Goal: Transaction & Acquisition: Purchase product/service

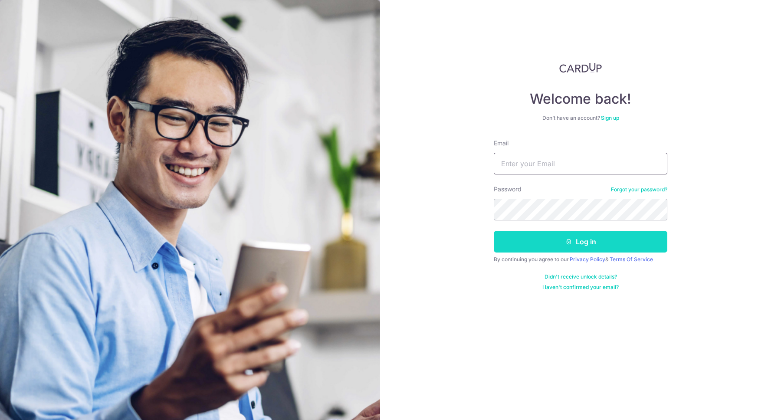
type input "ainasplayground@gmail.com"
click at [568, 247] on button "Log in" at bounding box center [581, 242] width 174 height 22
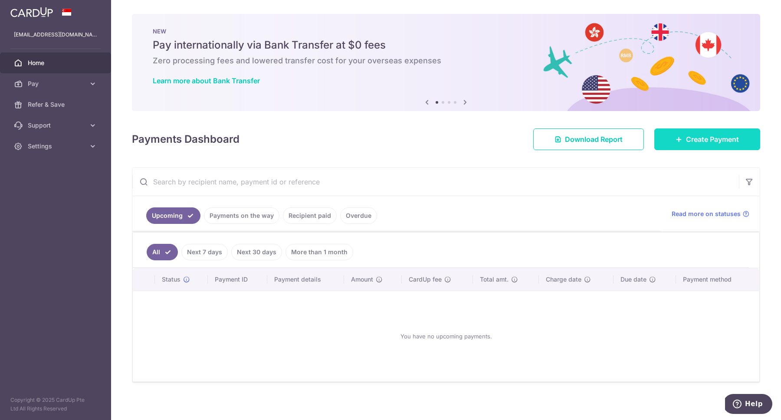
click at [686, 135] on span "Create Payment" at bounding box center [712, 139] width 53 height 10
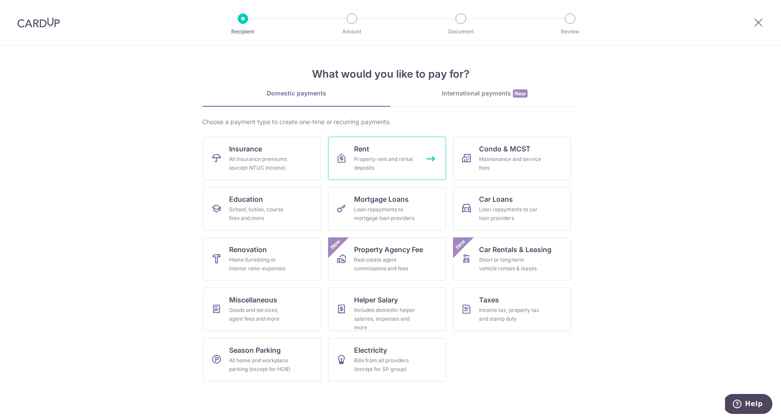
click at [407, 150] on link "Rent Property rent and rental deposits" at bounding box center [387, 158] width 118 height 43
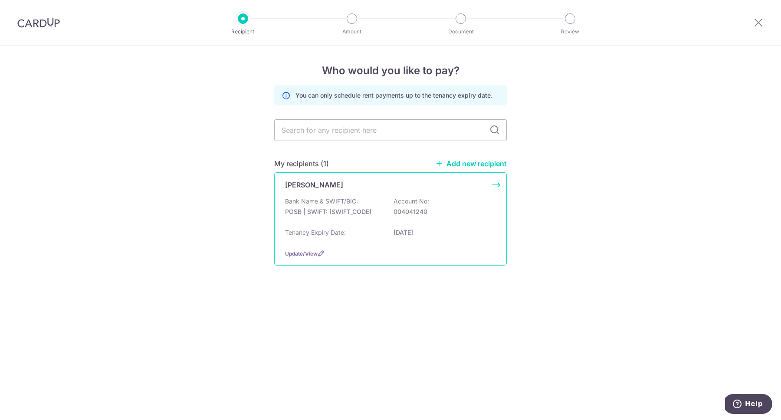
click at [370, 214] on p "POSB | SWIFT: DBSSSGSGXXX" at bounding box center [333, 211] width 97 height 9
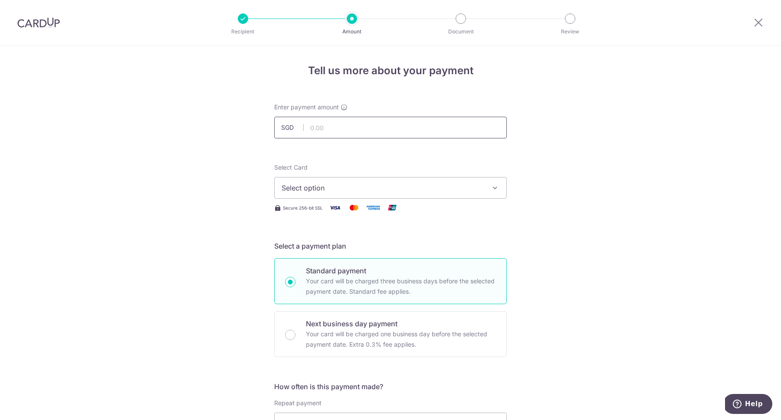
click at [311, 124] on input "text" at bounding box center [390, 128] width 233 height 22
click at [325, 191] on span "Select option" at bounding box center [383, 188] width 202 height 10
type input "4,200.00"
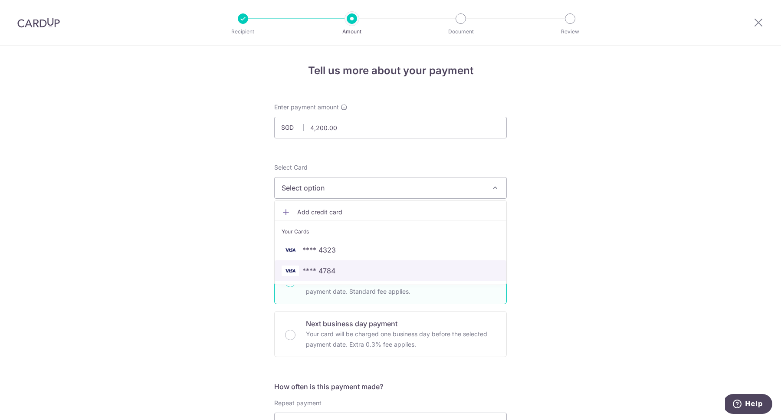
click at [319, 267] on span "**** 4784" at bounding box center [318, 271] width 33 height 10
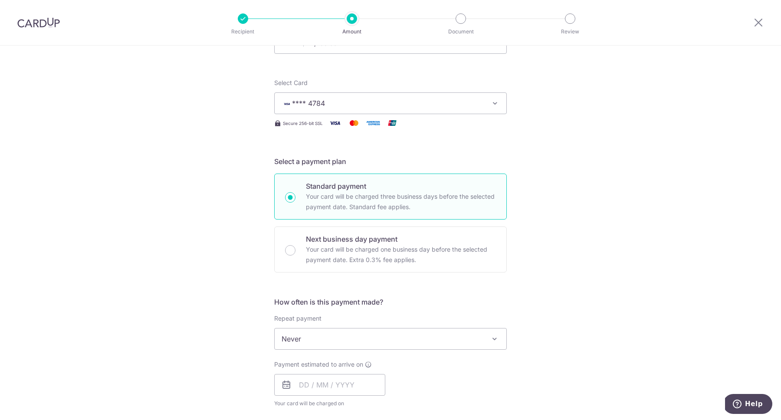
scroll to position [99, 0]
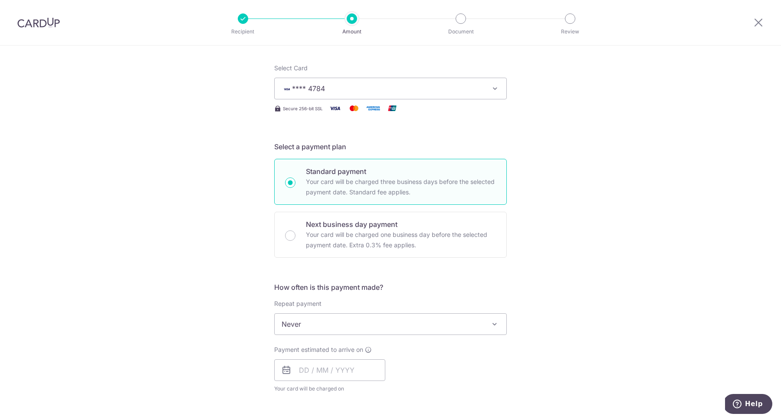
click at [306, 325] on span "Never" at bounding box center [391, 324] width 232 height 21
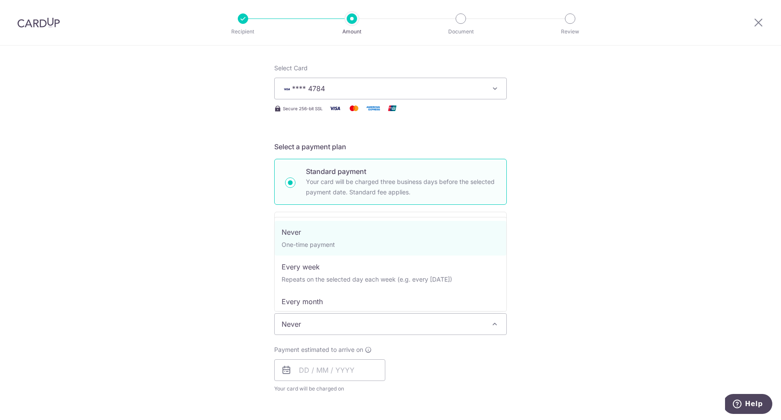
click at [306, 325] on span "Never" at bounding box center [391, 324] width 232 height 21
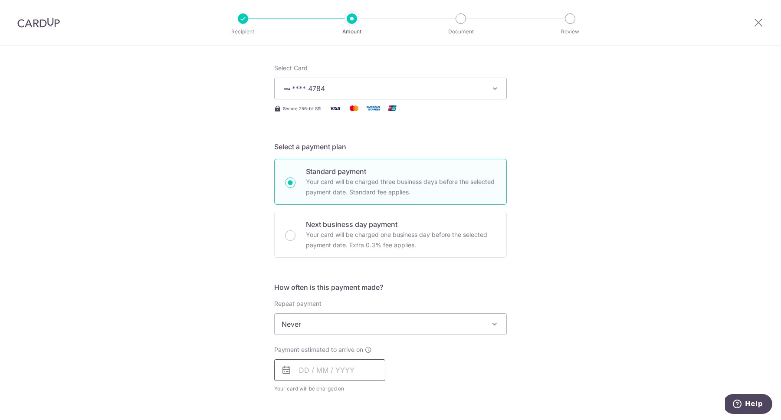
click at [311, 370] on input "text" at bounding box center [329, 370] width 111 height 22
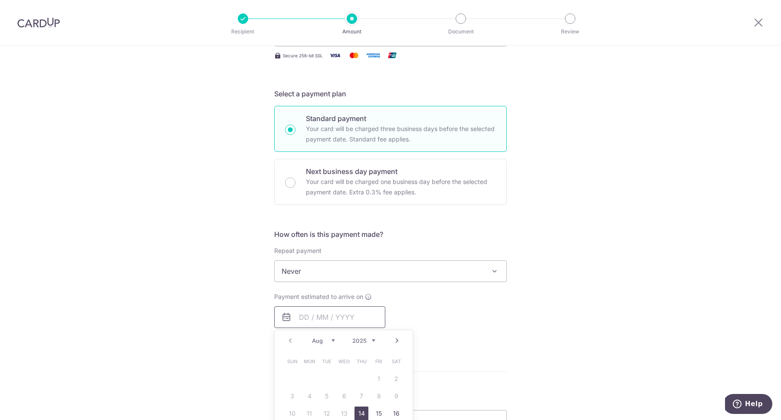
scroll to position [170, 0]
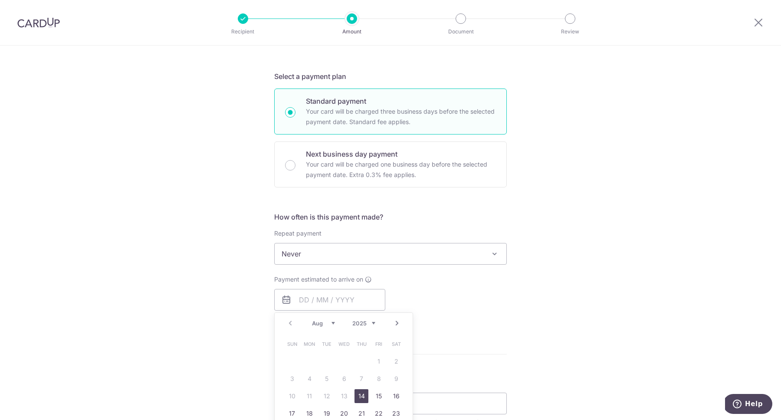
click at [363, 395] on link "14" at bounding box center [361, 396] width 14 height 14
type input "14/08/2025"
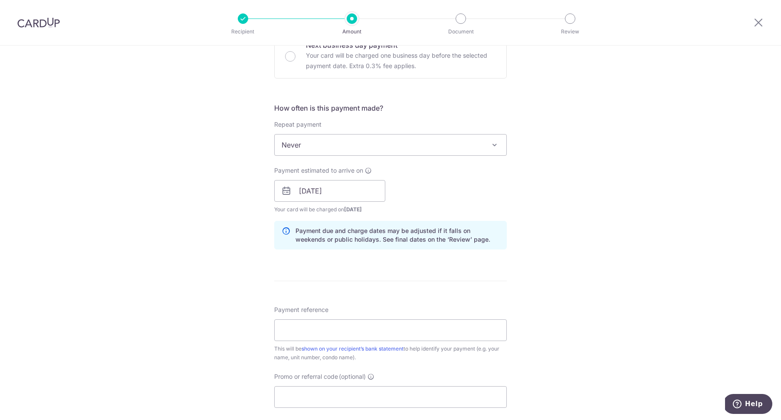
scroll to position [284, 0]
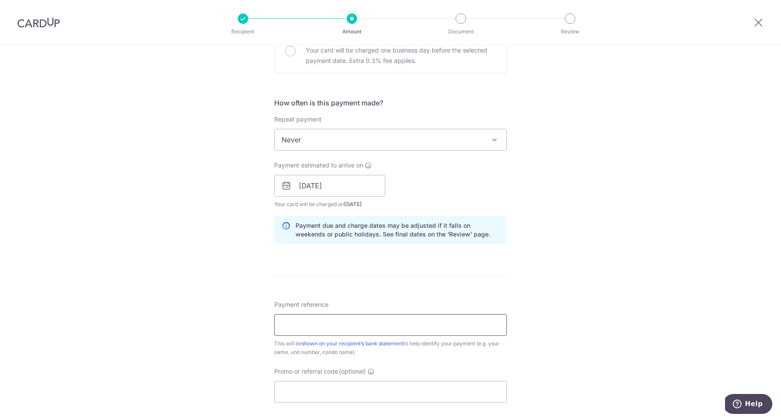
click at [386, 325] on input "Payment reference" at bounding box center [390, 325] width 233 height 22
type input "Aug 2025 rent"
click at [334, 389] on input "Promo or referral code (optional)" at bounding box center [390, 392] width 233 height 22
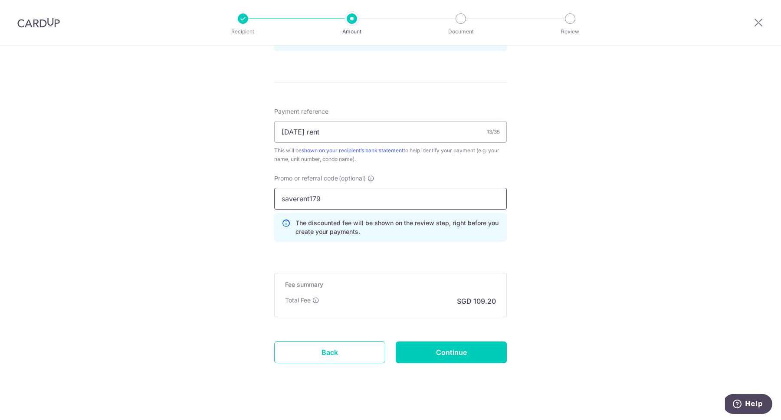
scroll to position [485, 0]
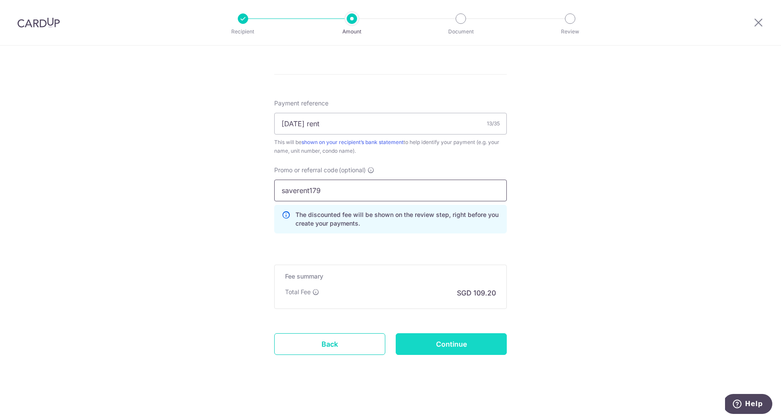
type input "saverent179"
click at [419, 344] on input "Continue" at bounding box center [451, 344] width 111 height 22
type input "Create Schedule"
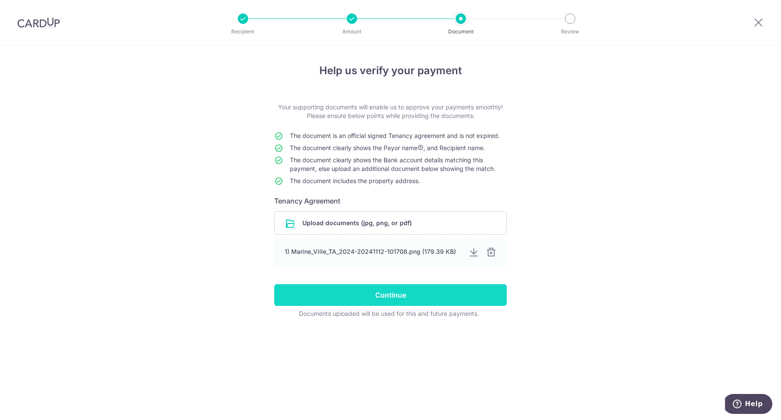
click at [387, 292] on input "Continue" at bounding box center [390, 295] width 233 height 22
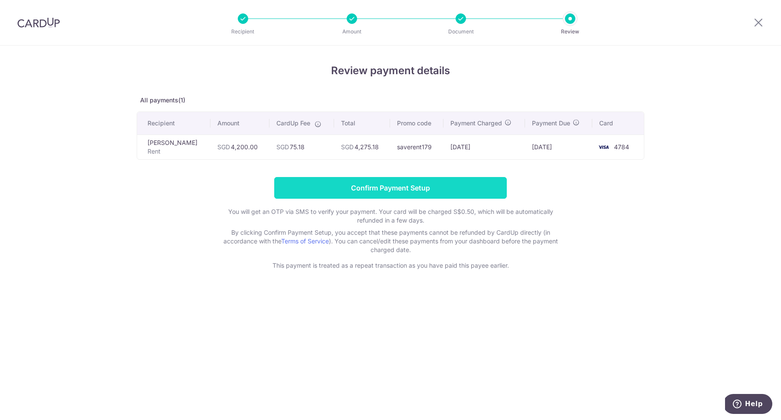
click at [384, 196] on input "Confirm Payment Setup" at bounding box center [390, 188] width 233 height 22
